Goal: Information Seeking & Learning: Learn about a topic

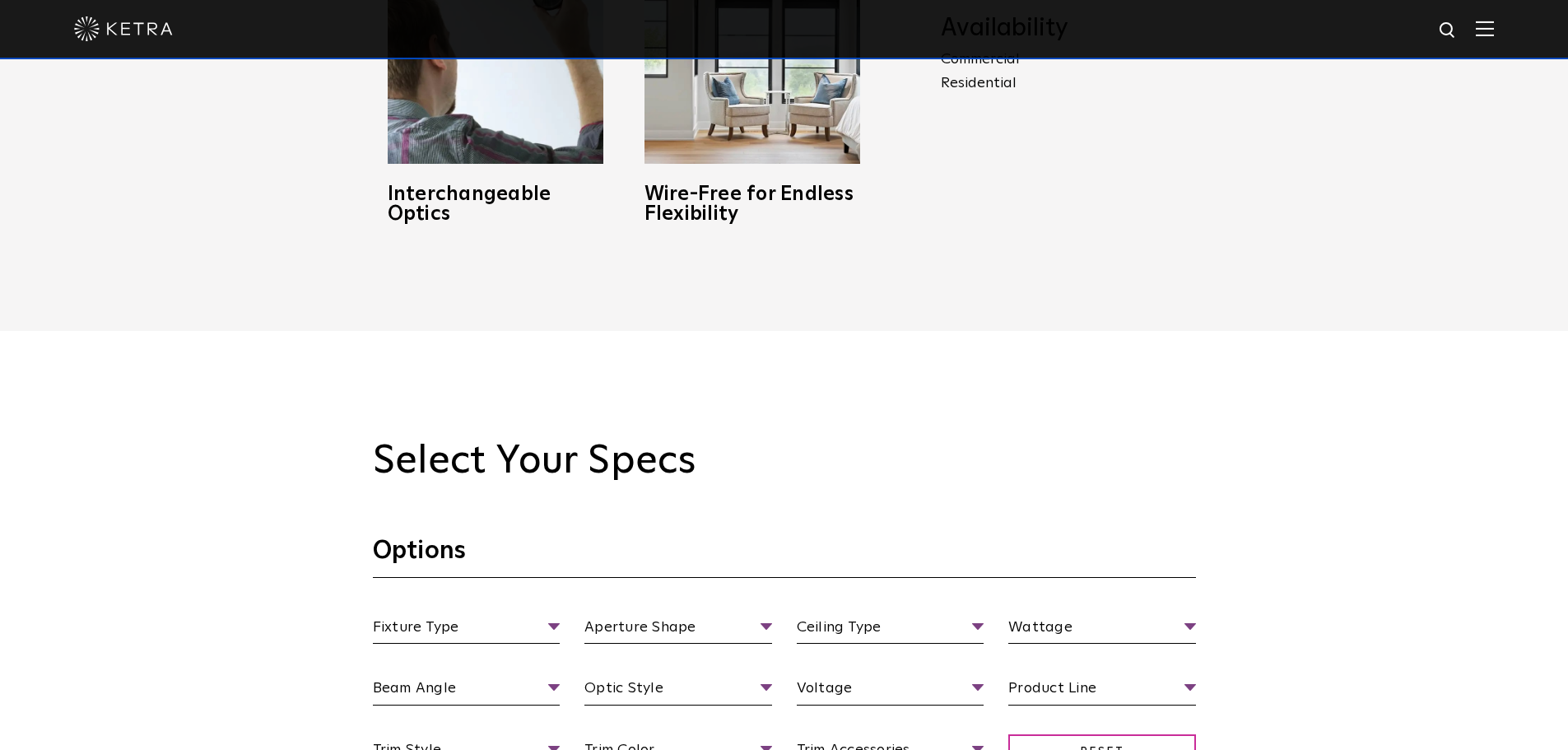
scroll to position [1563, 0]
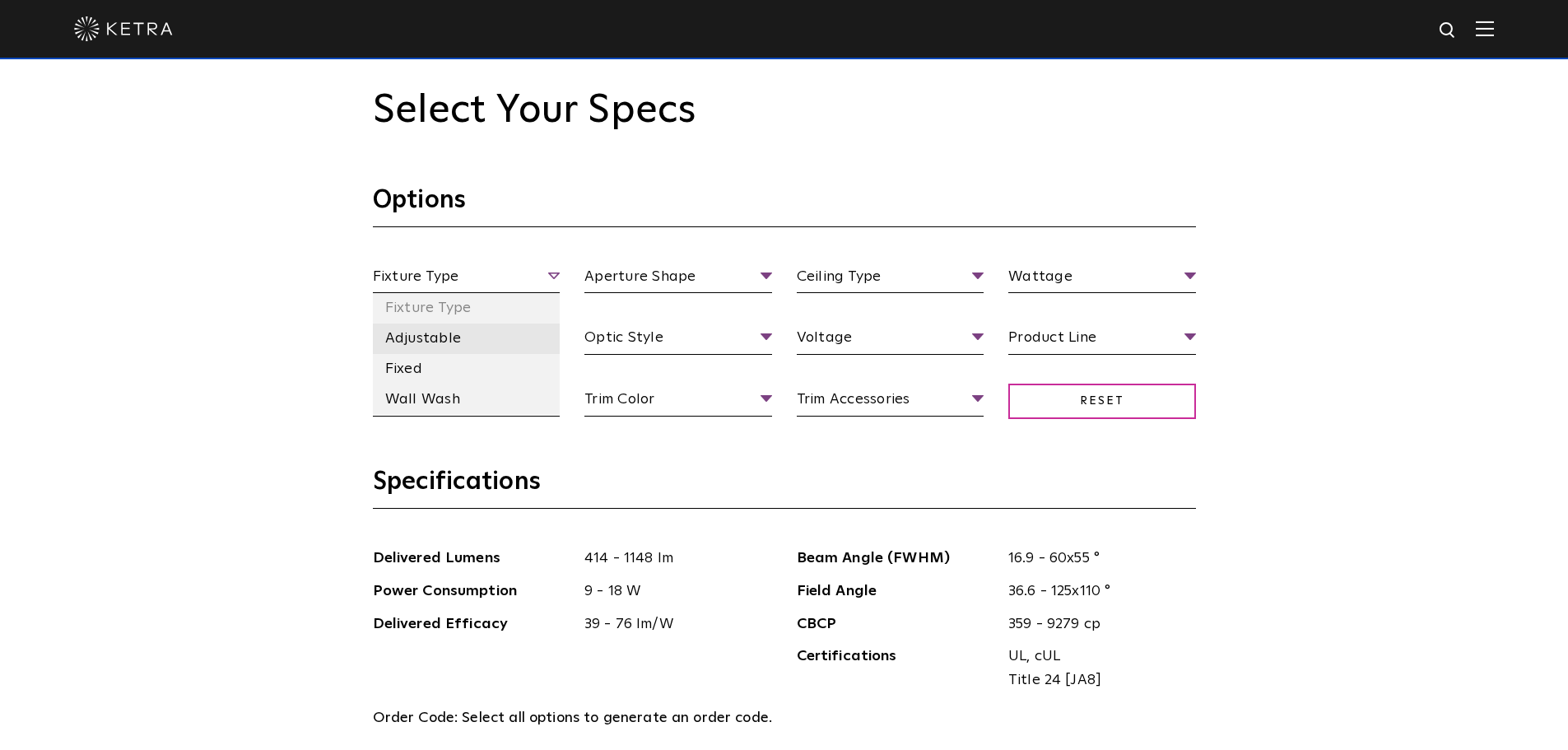
click at [429, 328] on li "Adjustable" at bounding box center [466, 338] width 188 height 30
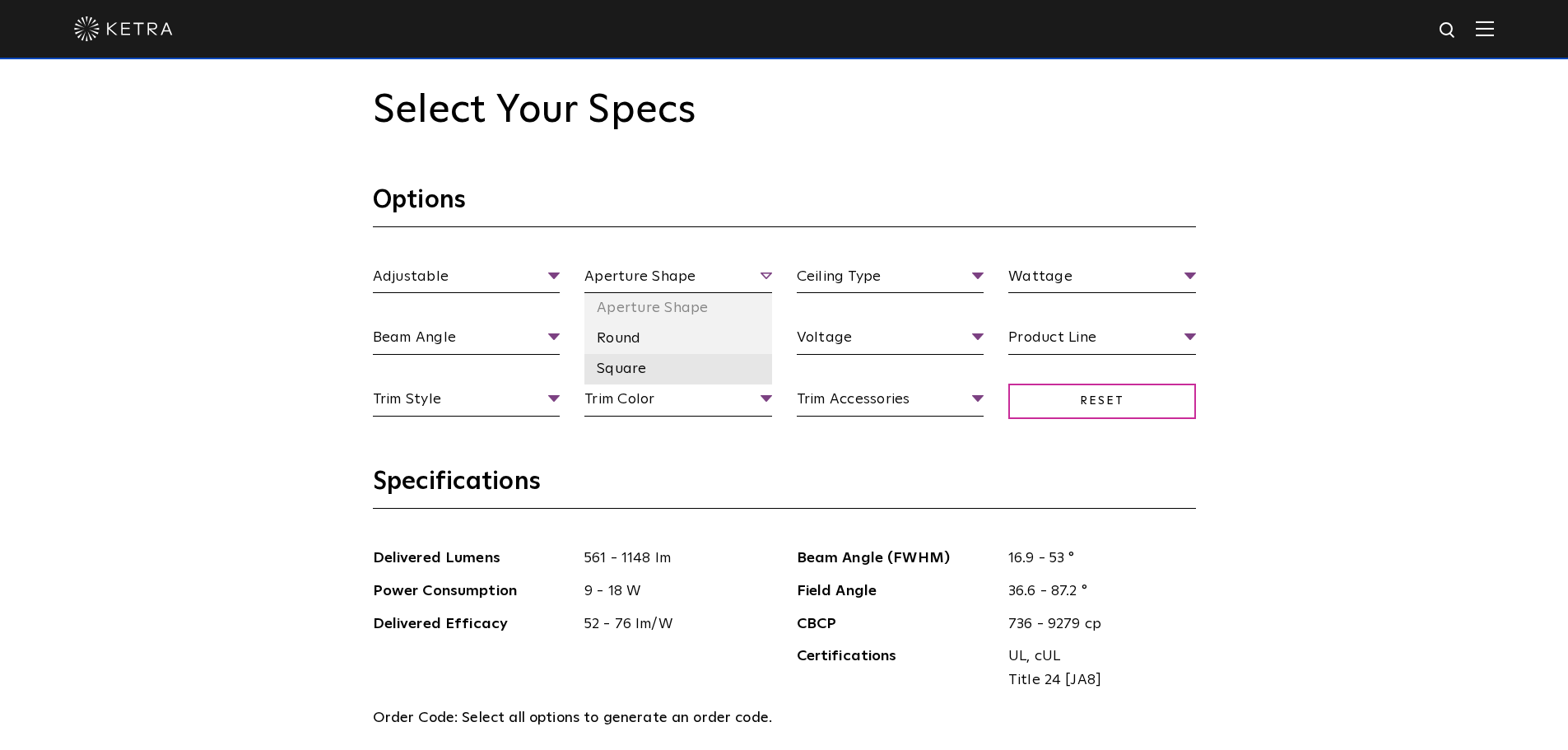
click at [618, 371] on li "Square" at bounding box center [677, 369] width 188 height 30
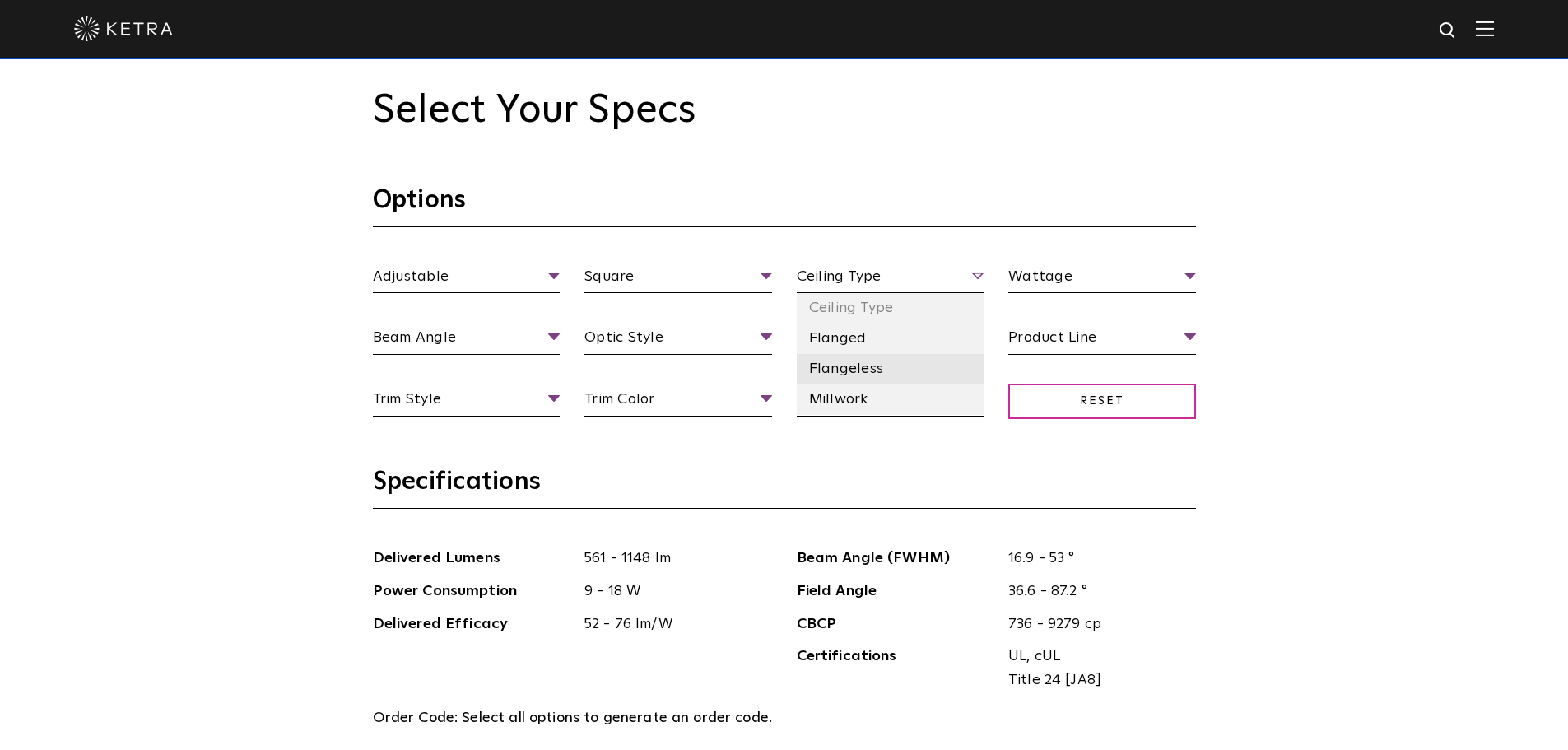
click at [857, 371] on li "Flangeless" at bounding box center [890, 369] width 188 height 30
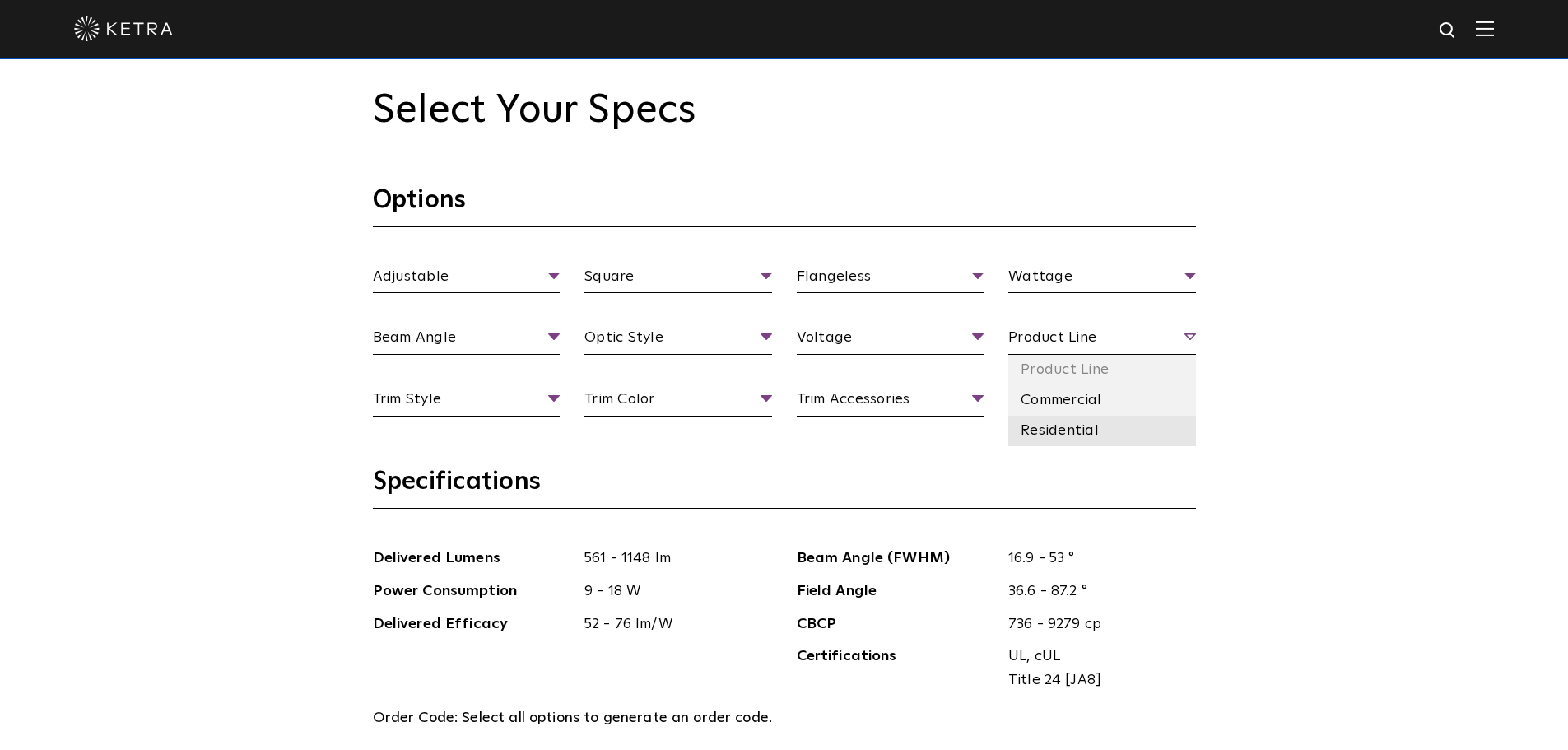
click at [1086, 433] on li "Residential" at bounding box center [1101, 431] width 188 height 30
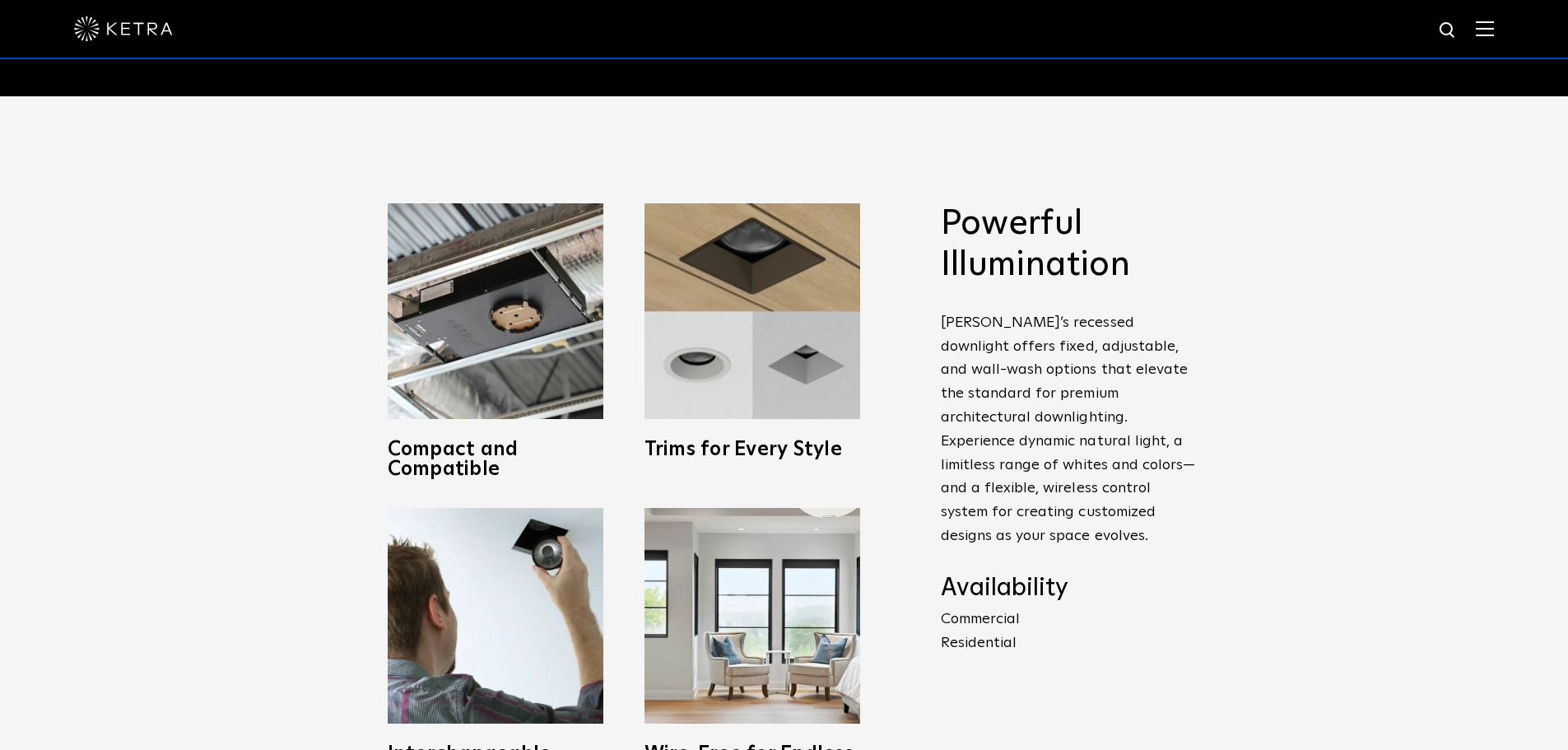
scroll to position [659, 0]
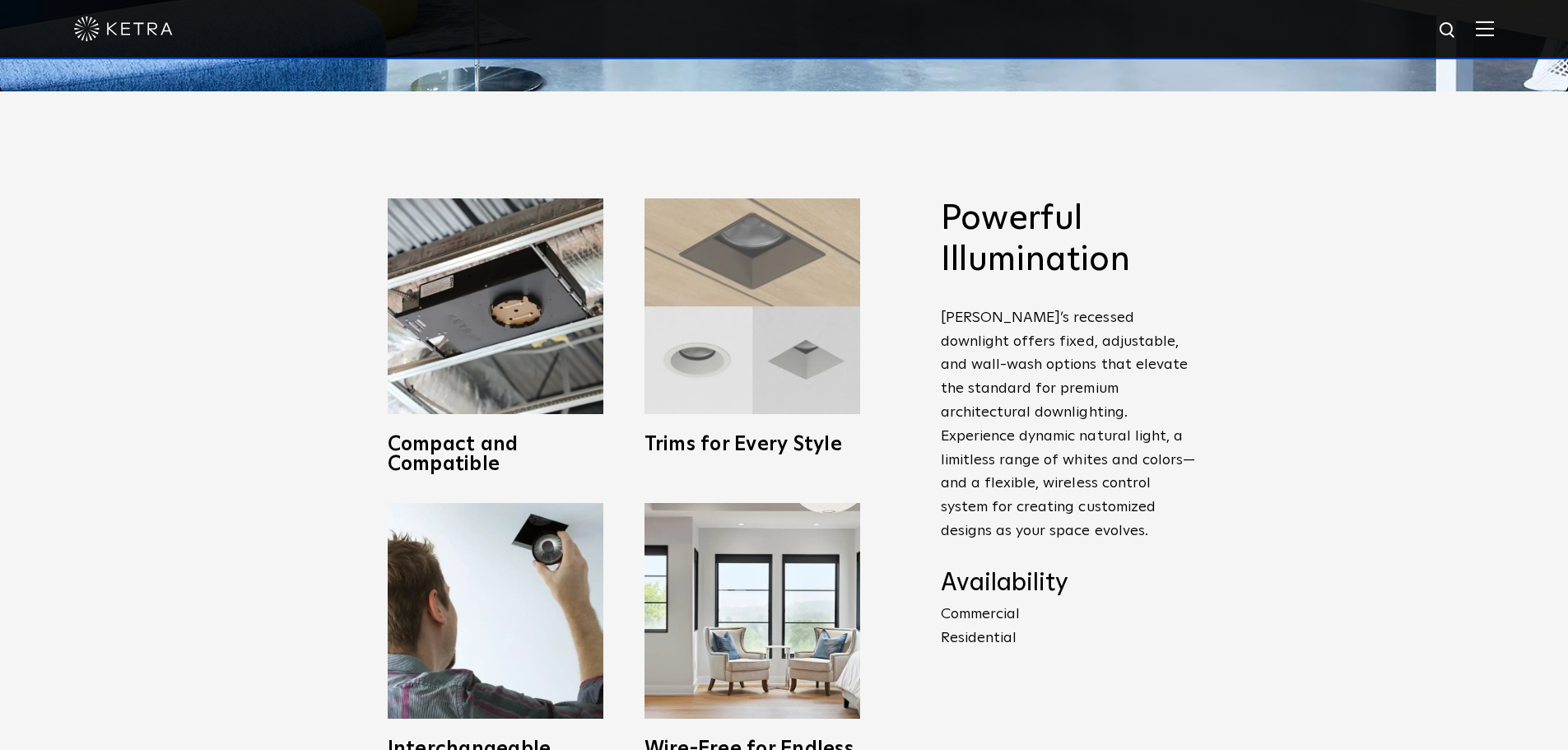
click at [793, 357] on img at bounding box center [751, 306] width 215 height 215
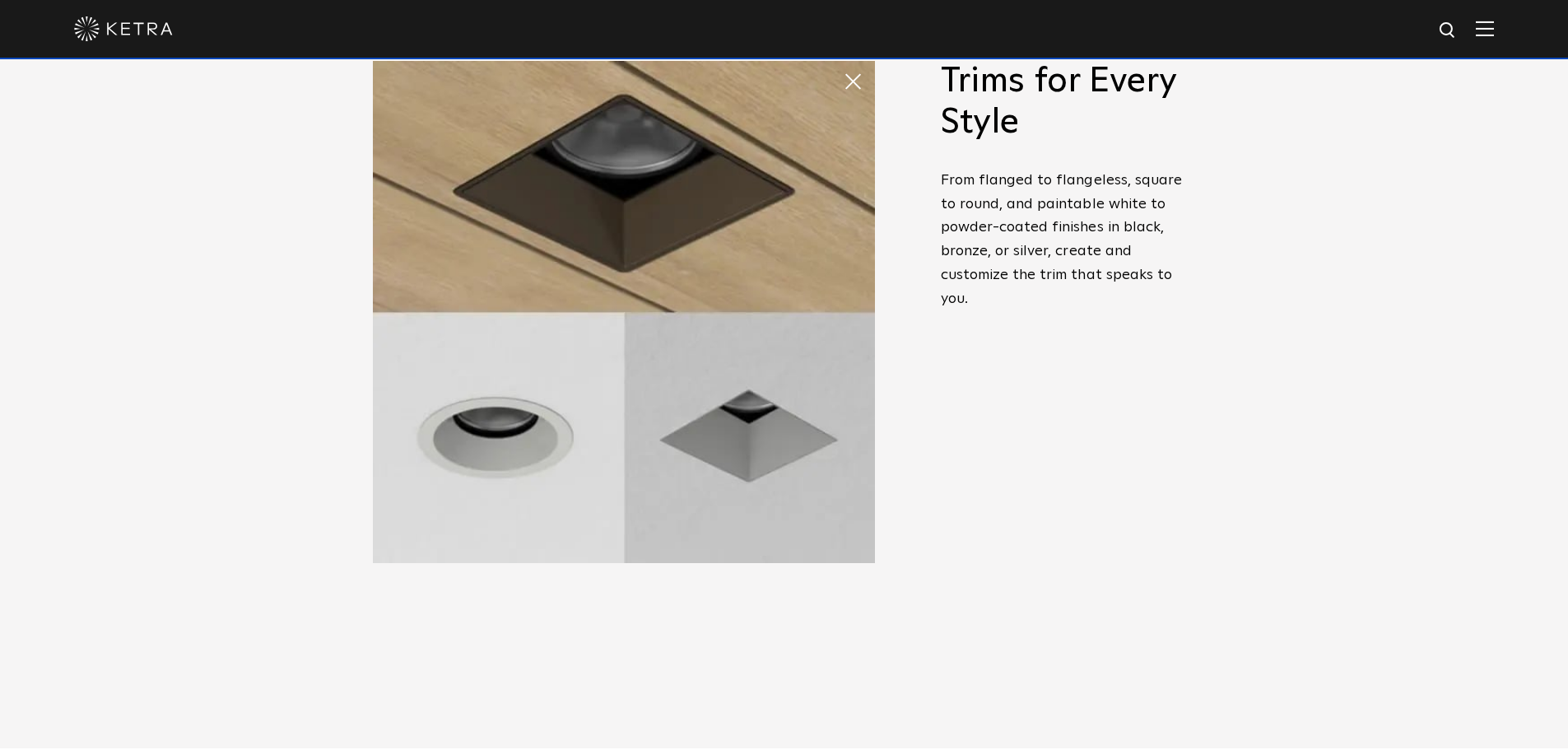
scroll to position [412, 0]
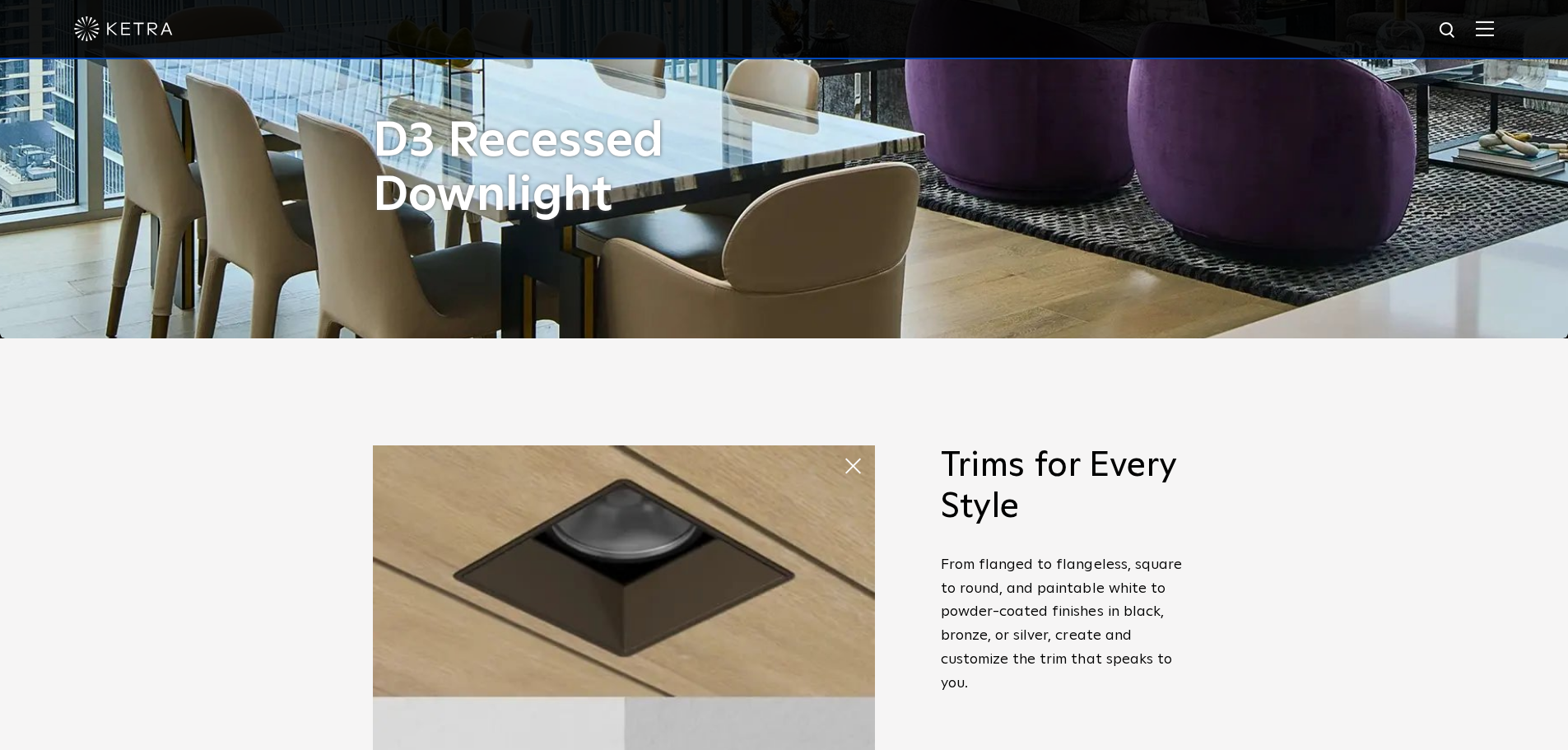
click at [842, 449] on span at bounding box center [842, 449] width 0 height 0
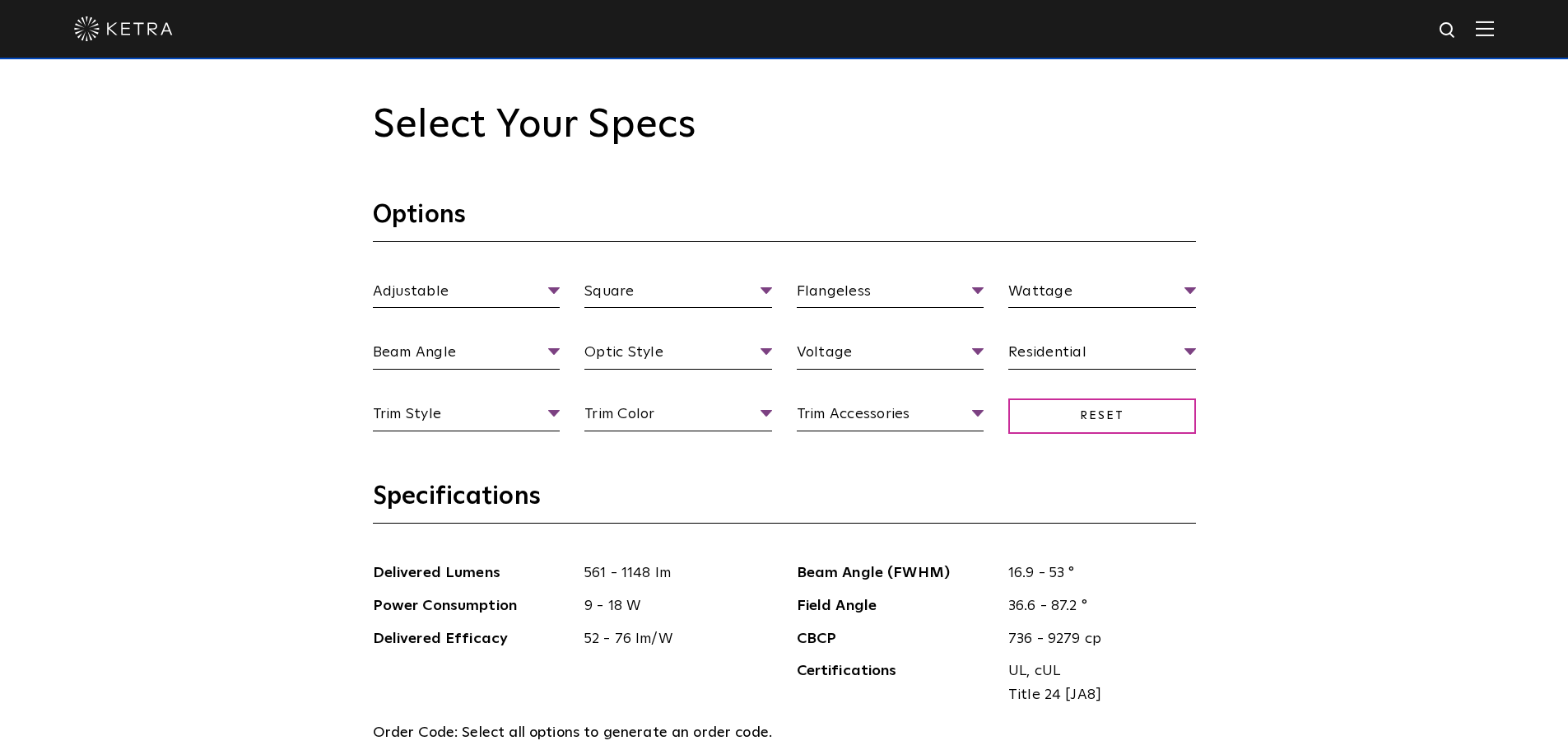
scroll to position [1563, 0]
